Goal: Task Accomplishment & Management: Manage account settings

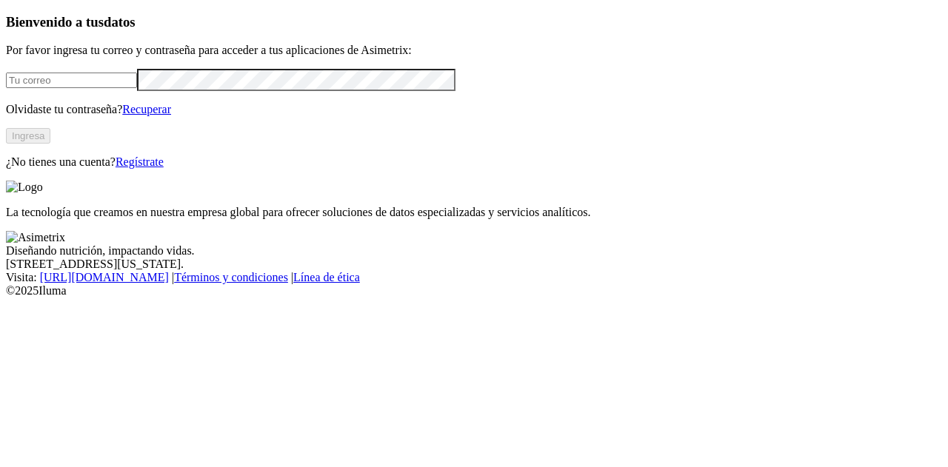
type input "[EMAIL_ADDRESS][DOMAIN_NAME]"
click at [50, 144] on button "Ingresa" at bounding box center [28, 136] width 44 height 16
